Goal: Task Accomplishment & Management: Manage account settings

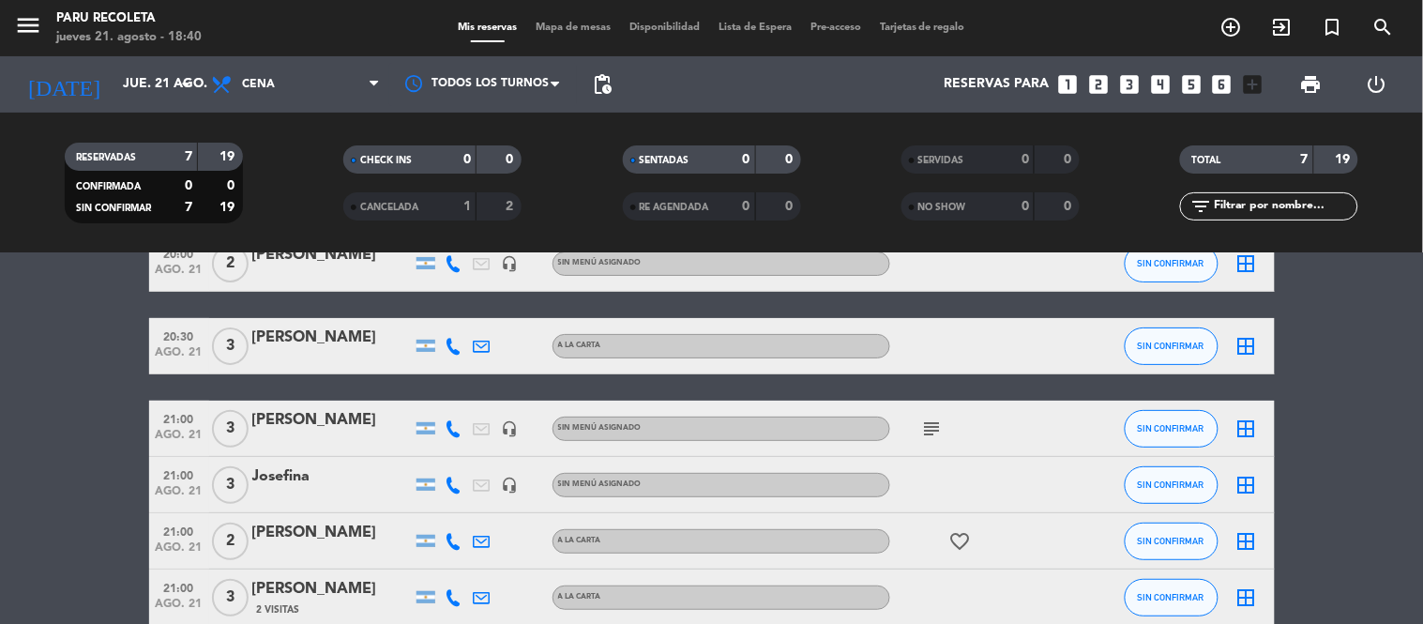
scroll to position [208, 0]
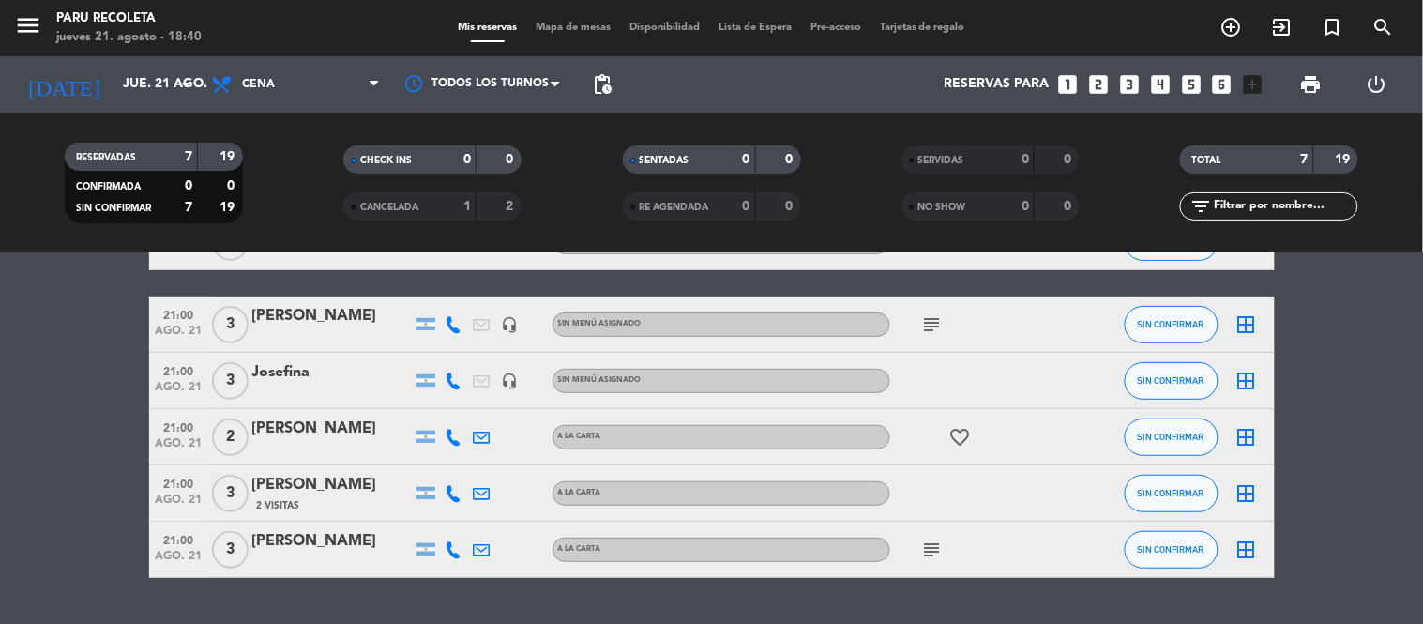
click at [942, 555] on icon "subject" at bounding box center [932, 550] width 23 height 23
click at [913, 573] on div "subject Mesa contra la ventana" at bounding box center [974, 549] width 169 height 55
click at [934, 322] on icon "subject" at bounding box center [932, 324] width 23 height 23
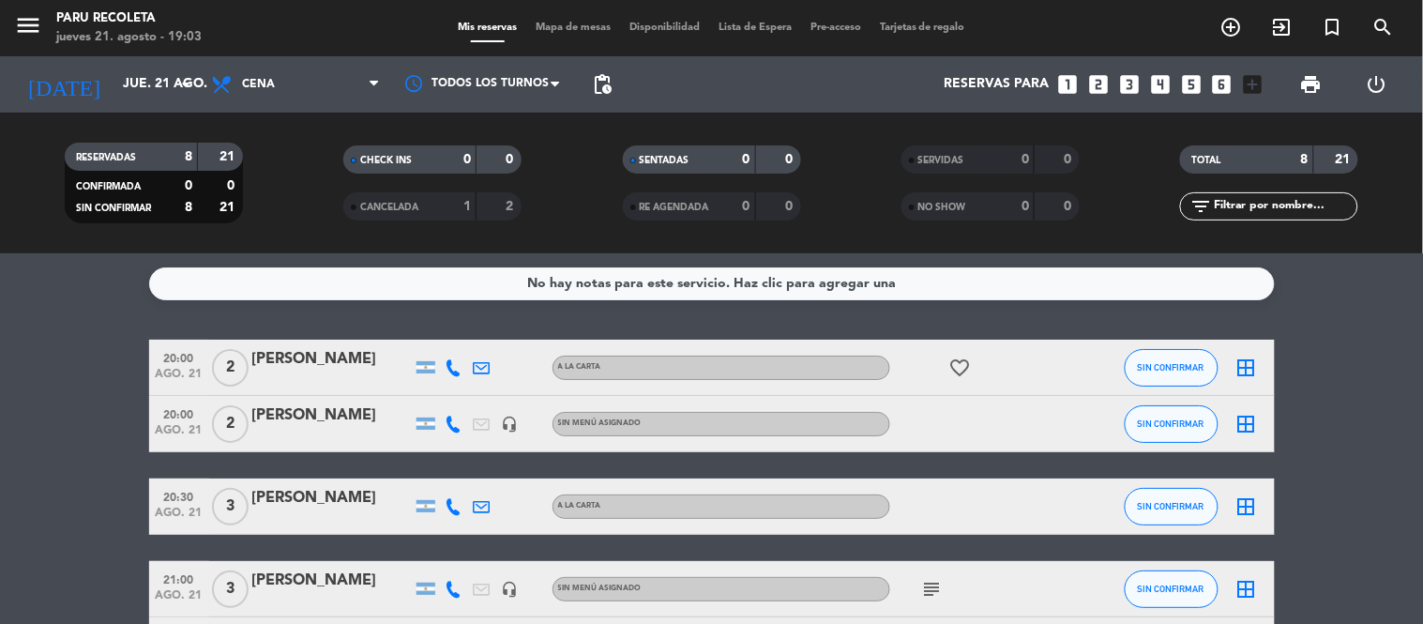
scroll to position [104, 0]
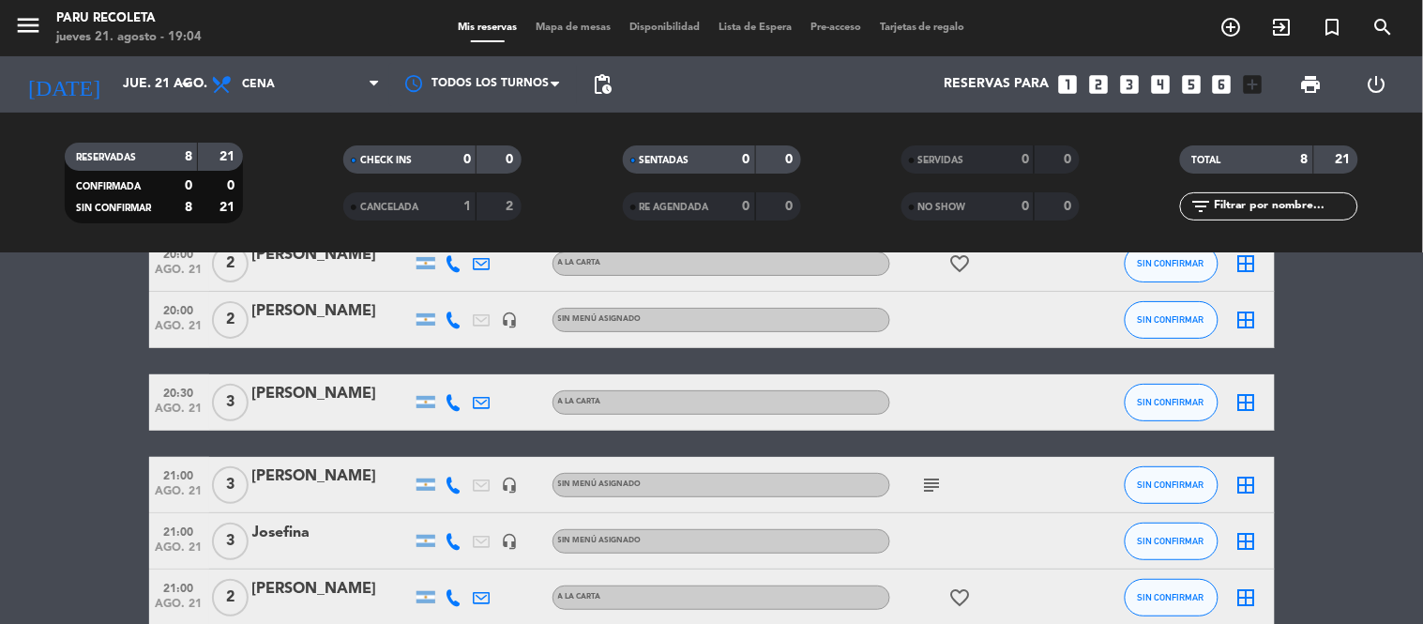
click at [1036, 488] on div "subject" at bounding box center [974, 484] width 169 height 55
click at [332, 485] on div "[PERSON_NAME]" at bounding box center [331, 476] width 159 height 24
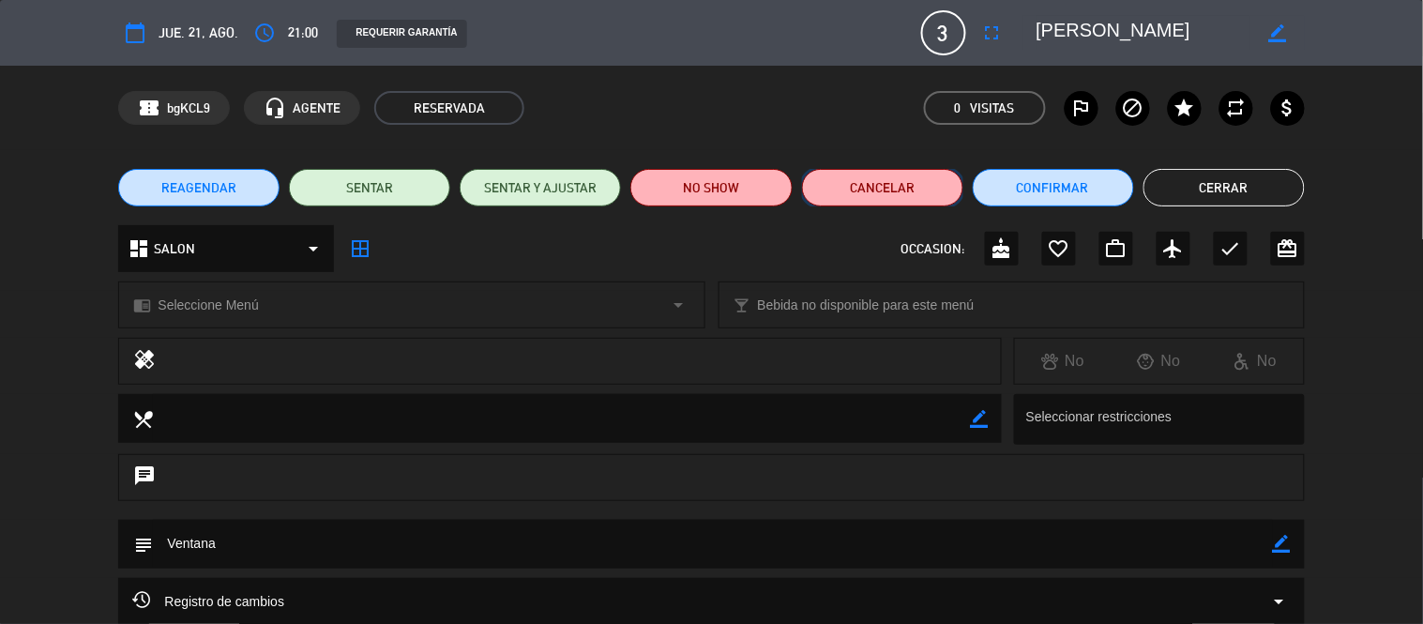
click at [867, 182] on button "Cancelar" at bounding box center [882, 188] width 161 height 38
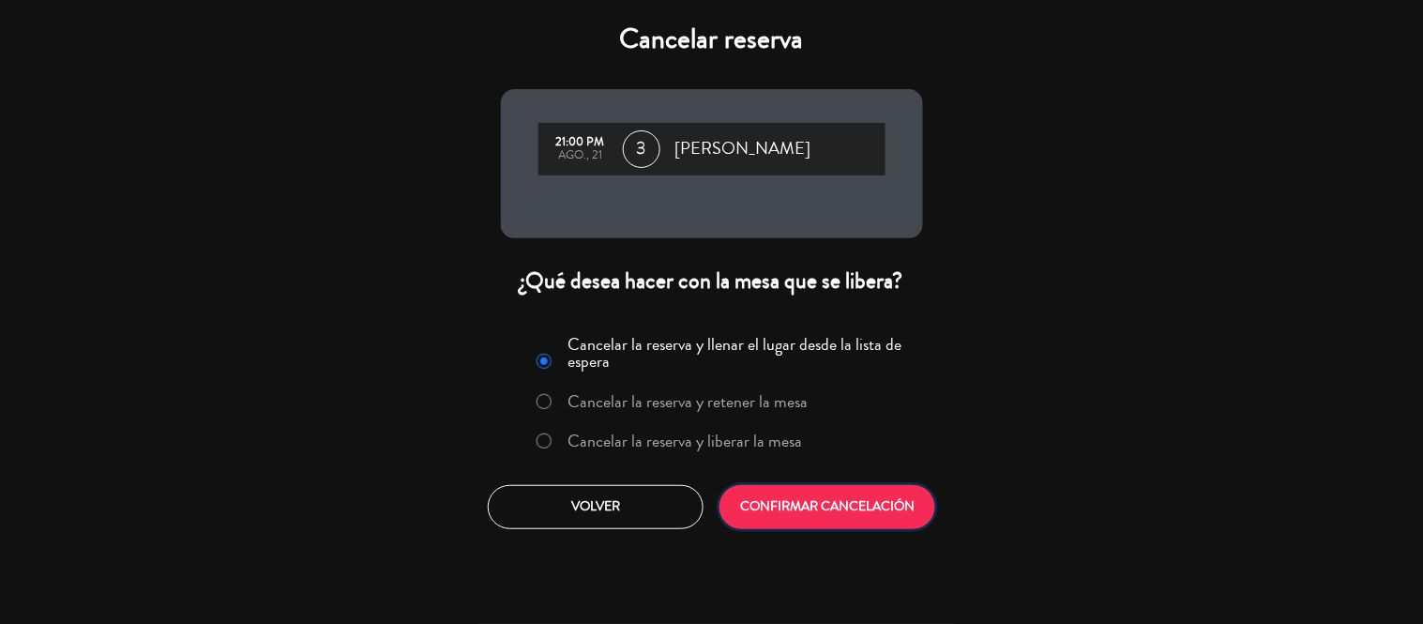
click at [786, 495] on button "CONFIRMAR CANCELACIÓN" at bounding box center [828, 507] width 216 height 44
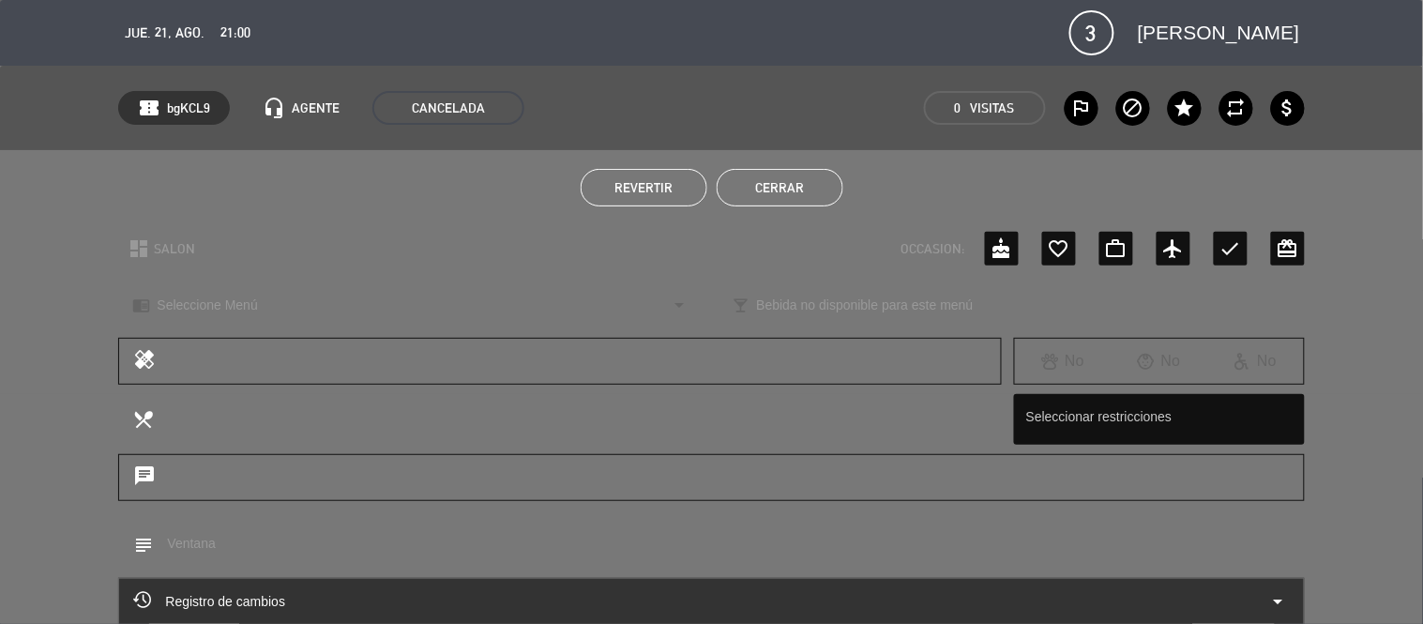
click at [814, 183] on button "Cerrar" at bounding box center [780, 188] width 127 height 38
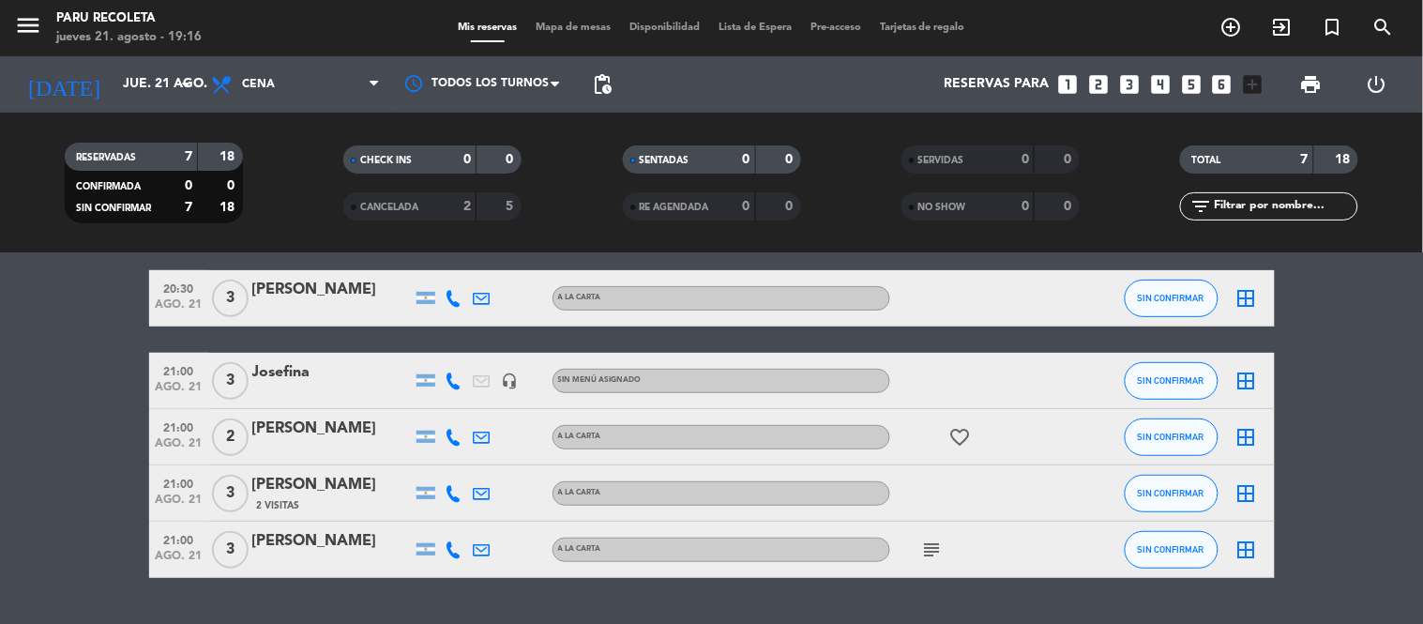
scroll to position [255, 0]
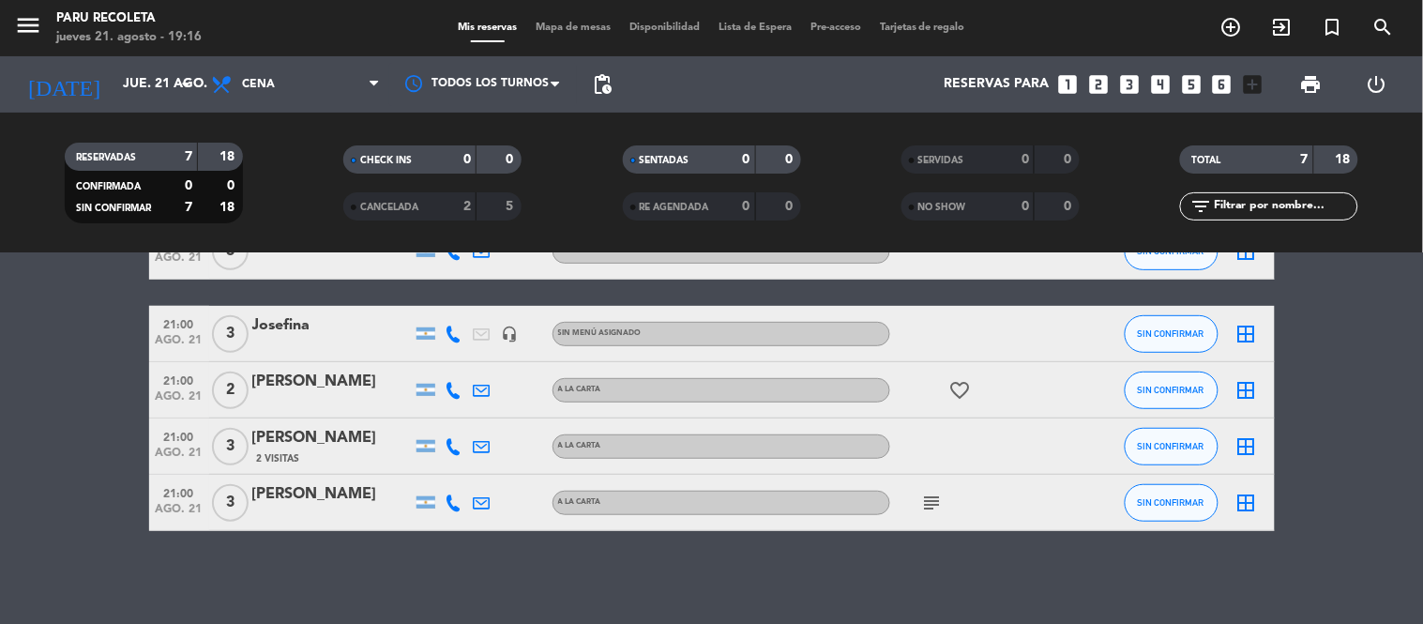
click at [939, 508] on icon "subject" at bounding box center [932, 503] width 23 height 23
